Goal: Find specific page/section: Find specific page/section

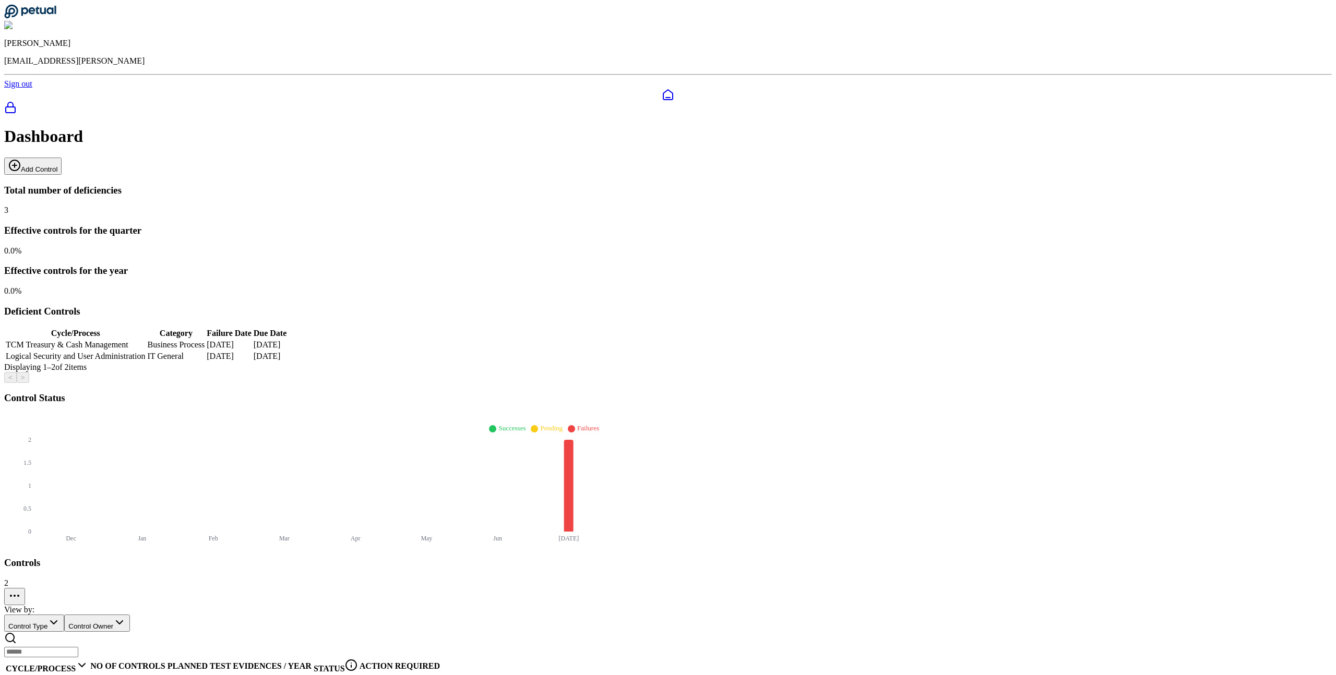
click at [17, 101] on icon at bounding box center [10, 107] width 13 height 13
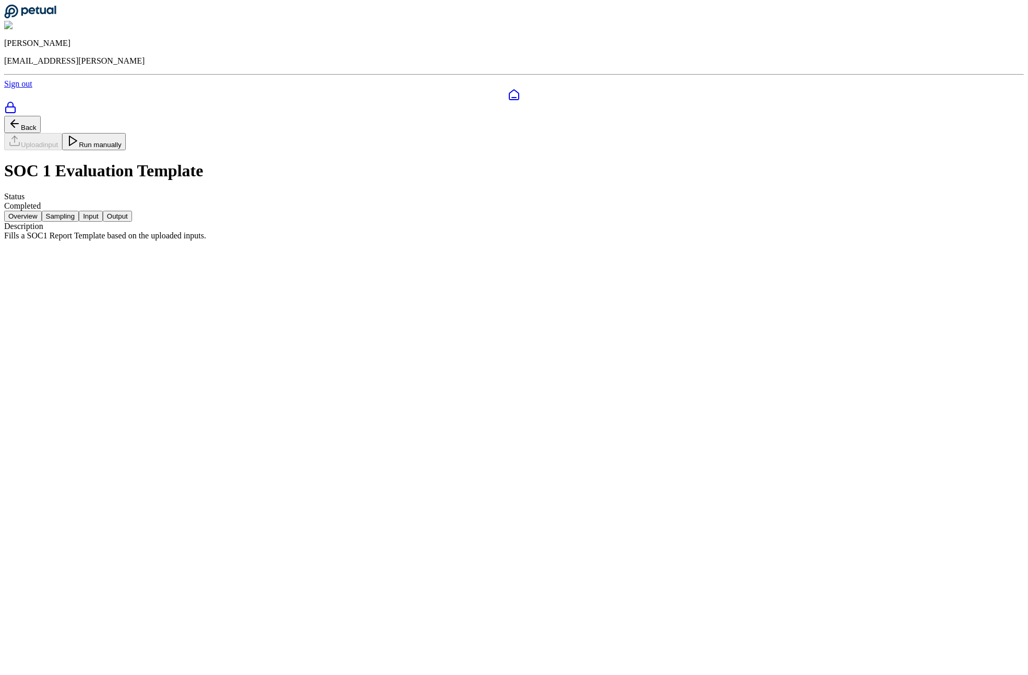
click at [740, 241] on div "Back Upload input Run manually SOC 1 Evaluation Template Status Completed Overv…" at bounding box center [513, 178] width 1019 height 125
